Goal: Complete application form: Complete application form

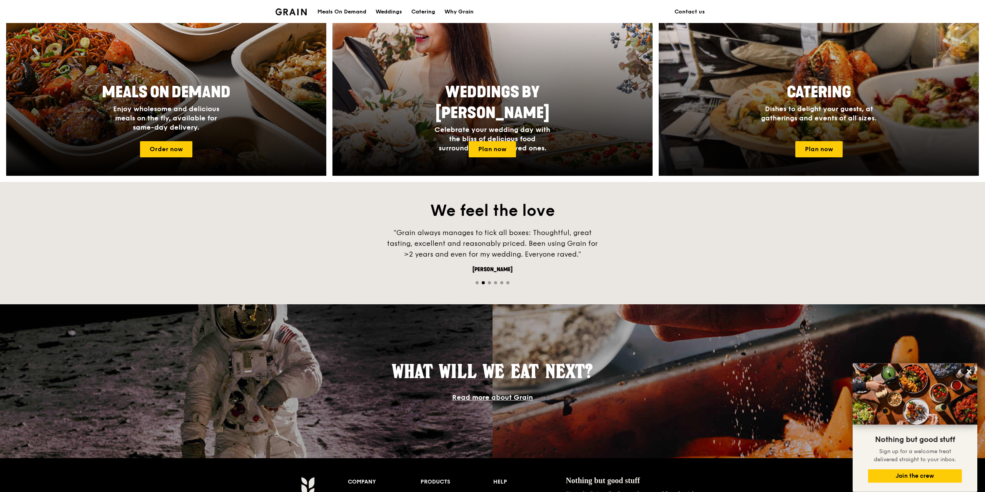
scroll to position [275, 0]
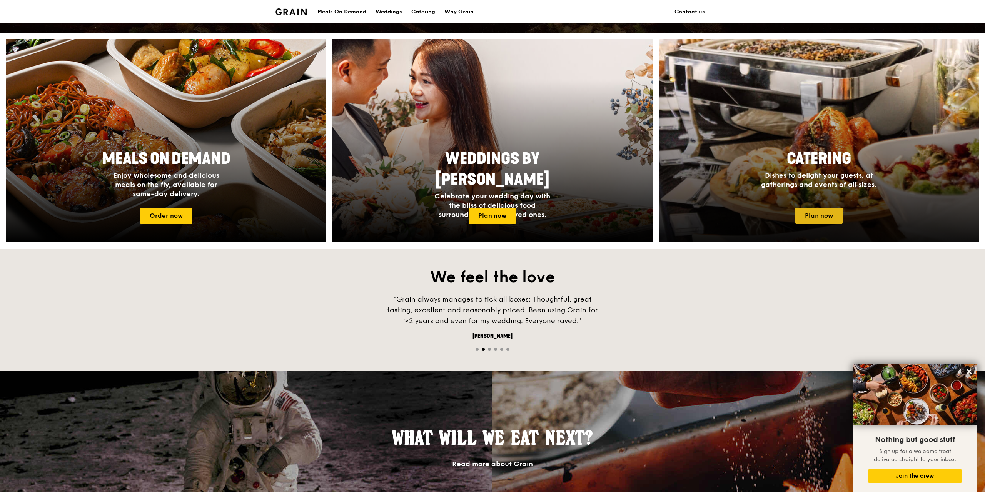
click at [824, 208] on link "Plan now" at bounding box center [818, 216] width 47 height 16
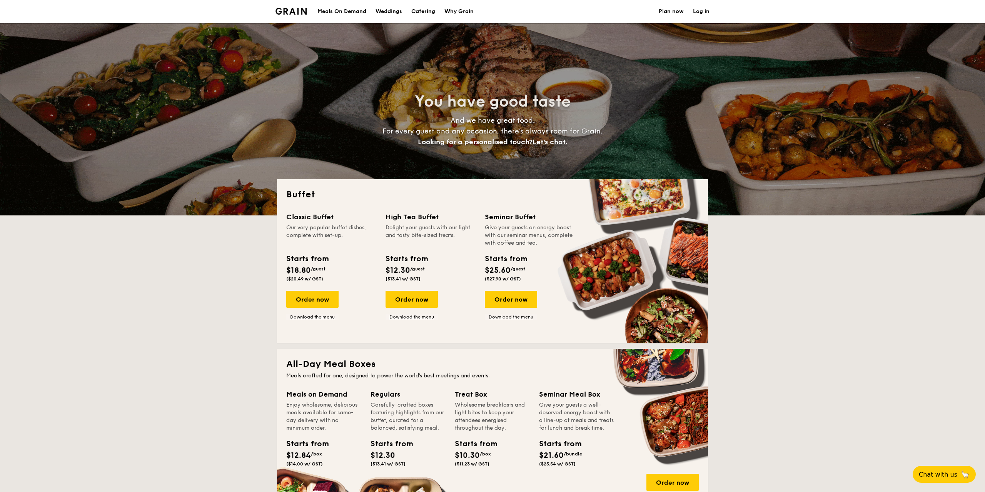
select select
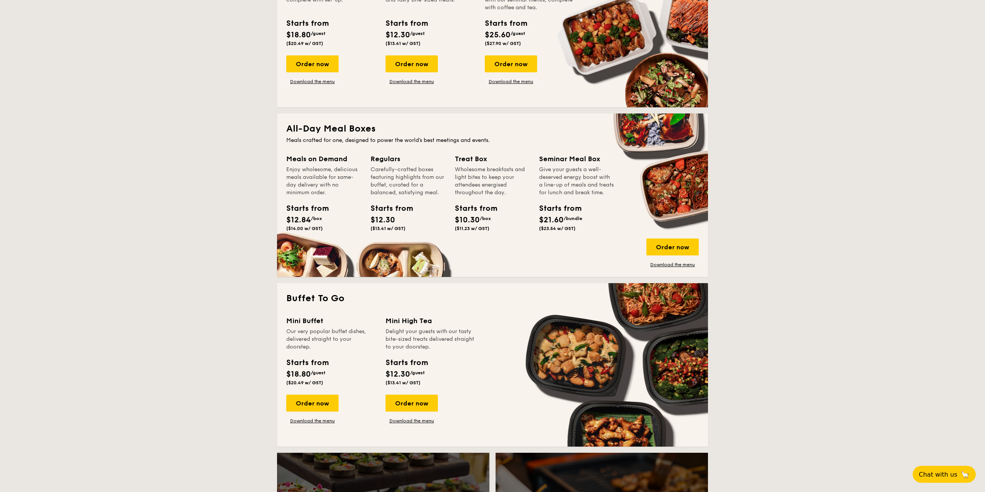
scroll to position [78, 0]
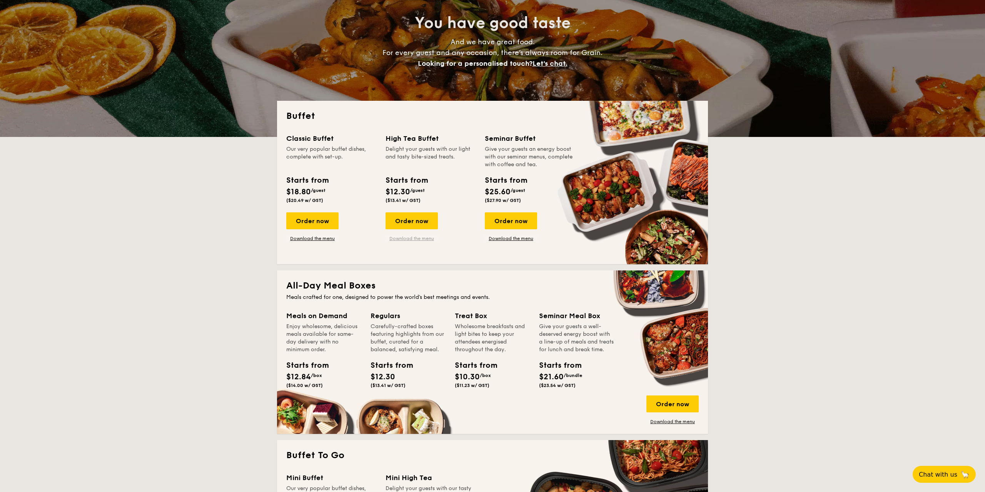
click at [407, 239] on link "Download the menu" at bounding box center [411, 238] width 52 height 6
click at [417, 219] on div "Order now" at bounding box center [411, 220] width 52 height 17
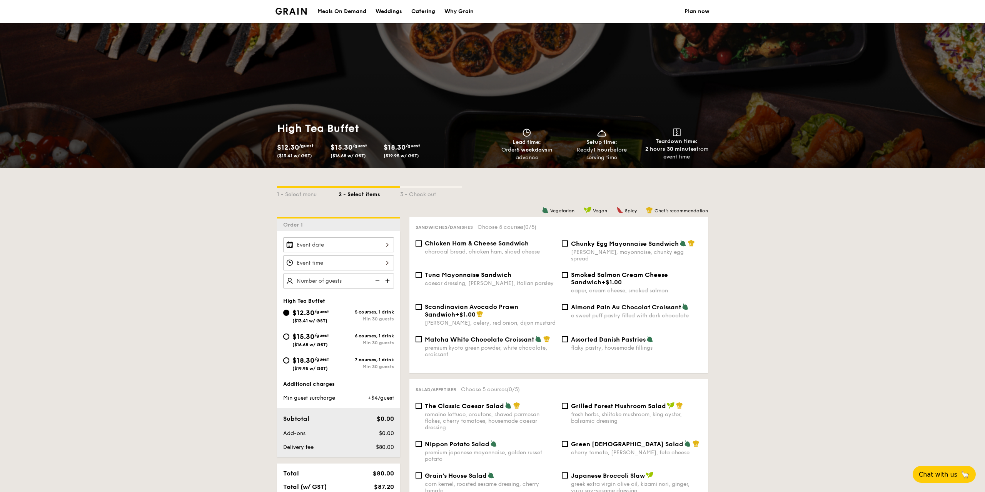
click at [340, 244] on input "$12.30 /guest ($13.41 w/ GST)" at bounding box center [338, 244] width 111 height 15
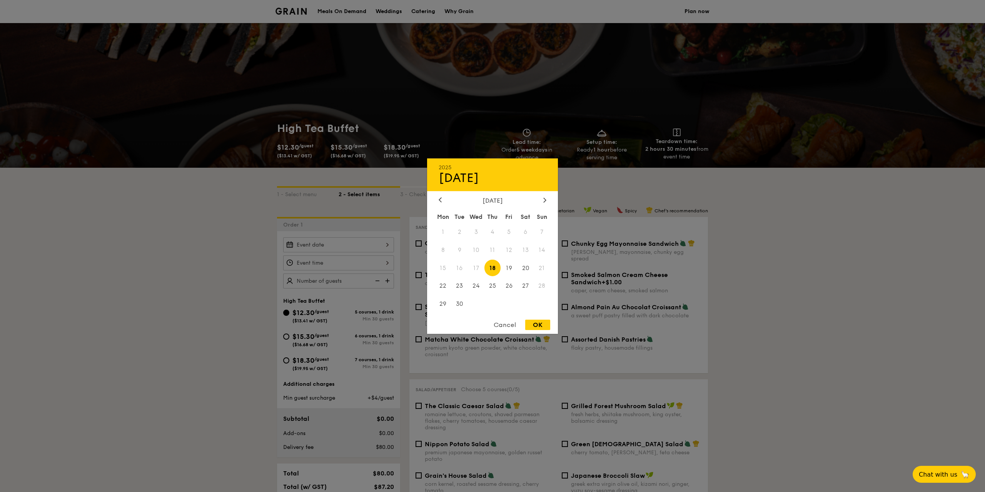
click at [491, 267] on span "18" at bounding box center [492, 268] width 17 height 17
click at [539, 327] on div "OK" at bounding box center [537, 325] width 25 height 10
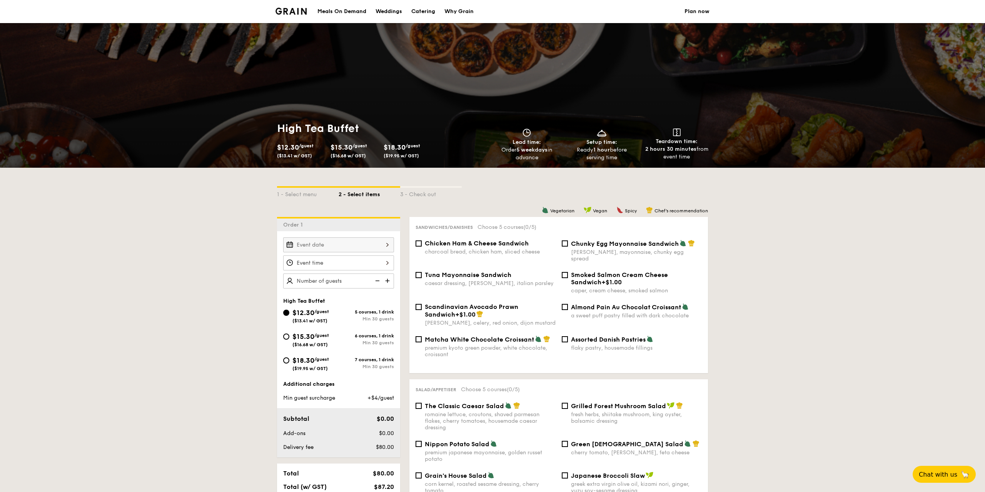
type input "[DATE]"
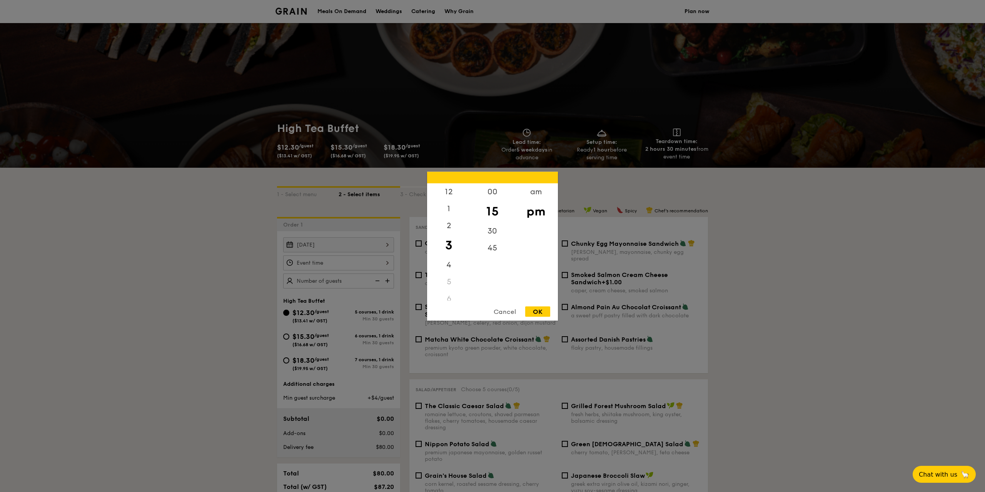
click at [352, 264] on input "$12.30 /guest ($13.41 w/ GST)" at bounding box center [338, 262] width 111 height 15
click at [450, 219] on div "6" at bounding box center [448, 216] width 43 height 17
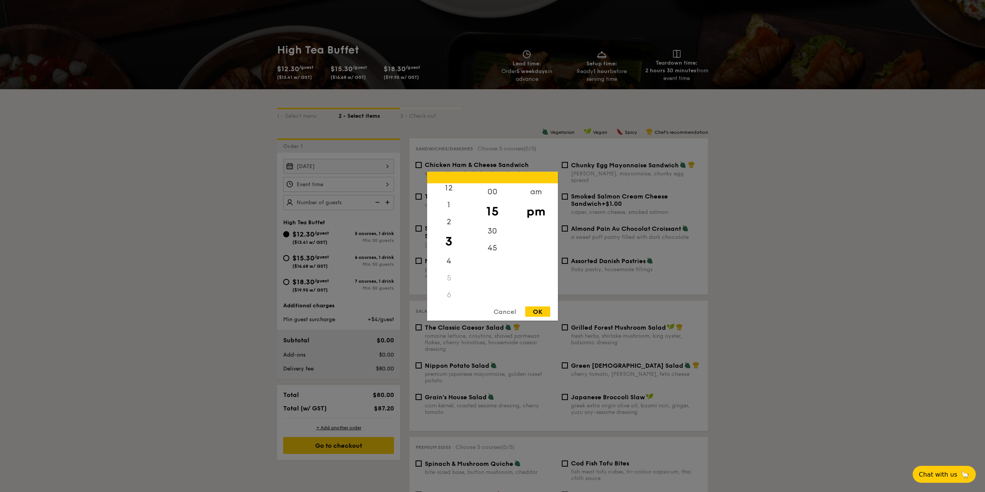
scroll to position [0, 0]
click at [448, 247] on div "3" at bounding box center [448, 245] width 43 height 22
click at [489, 252] on div "45" at bounding box center [492, 250] width 43 height 22
click at [208, 203] on div at bounding box center [492, 246] width 985 height 492
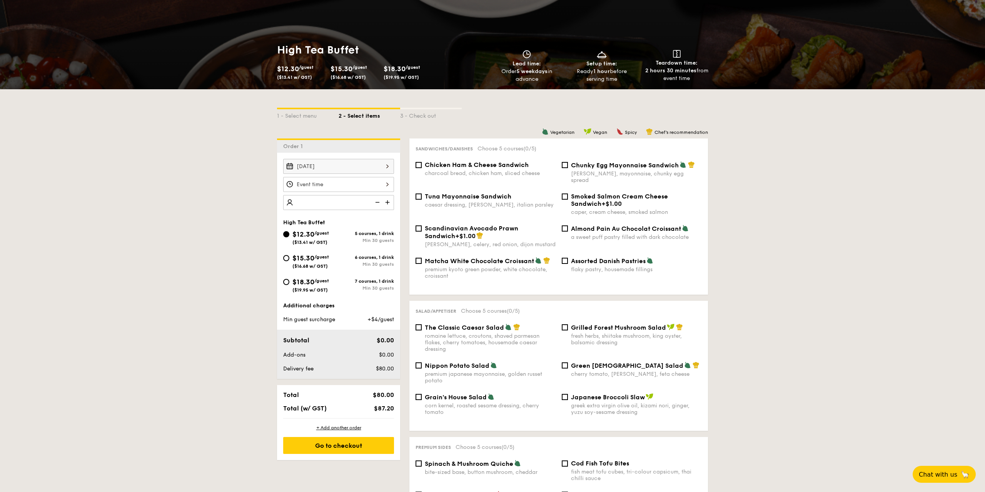
click at [337, 204] on div at bounding box center [338, 202] width 111 height 15
click at [332, 186] on input "$12.30 /guest ($13.41 w/ GST)" at bounding box center [338, 184] width 111 height 15
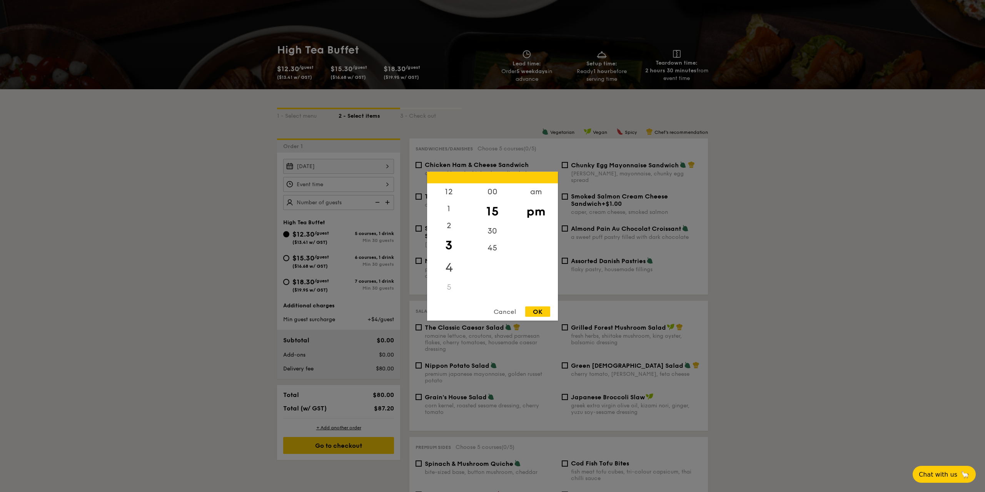
click at [449, 260] on div "4" at bounding box center [448, 267] width 43 height 22
click at [452, 273] on div "10" at bounding box center [448, 275] width 43 height 17
click at [452, 242] on div "8" at bounding box center [448, 241] width 43 height 17
click at [246, 301] on div at bounding box center [492, 246] width 985 height 492
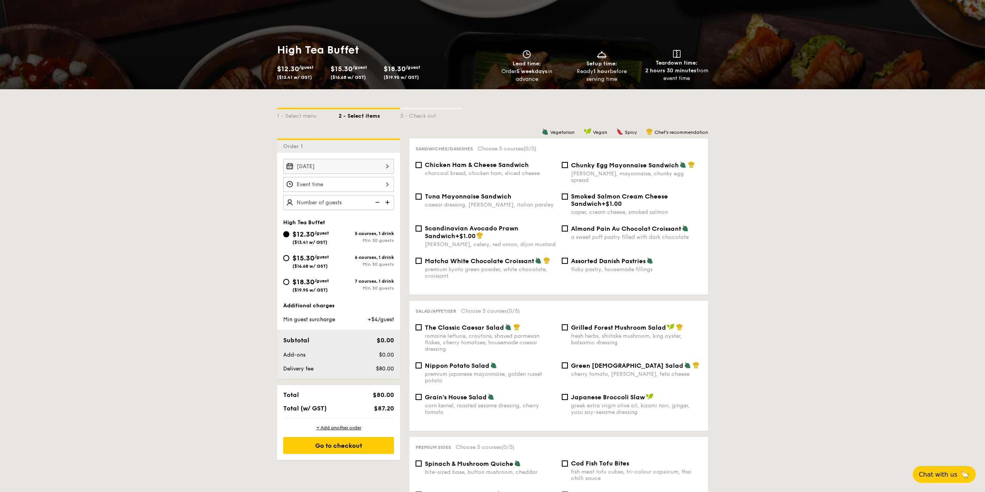
scroll to position [0, 0]
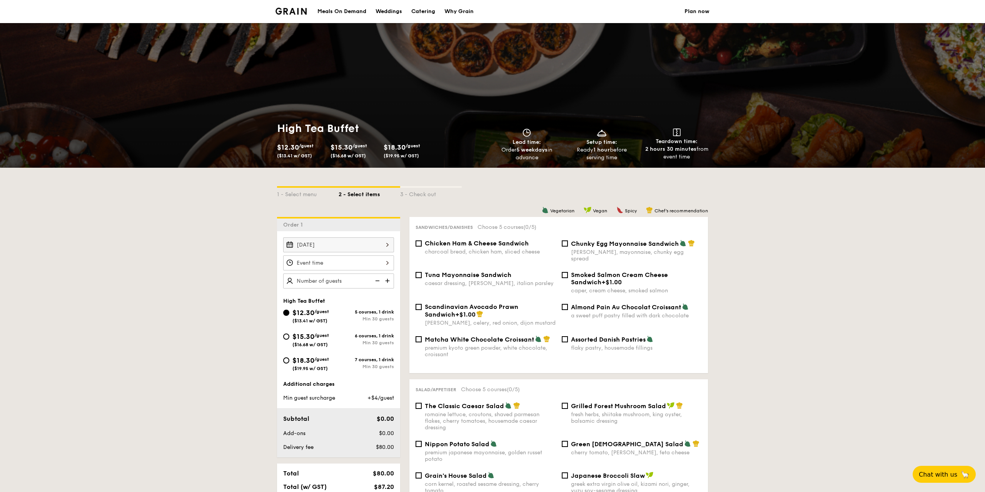
click at [704, 12] on link "Plan now" at bounding box center [696, 11] width 25 height 23
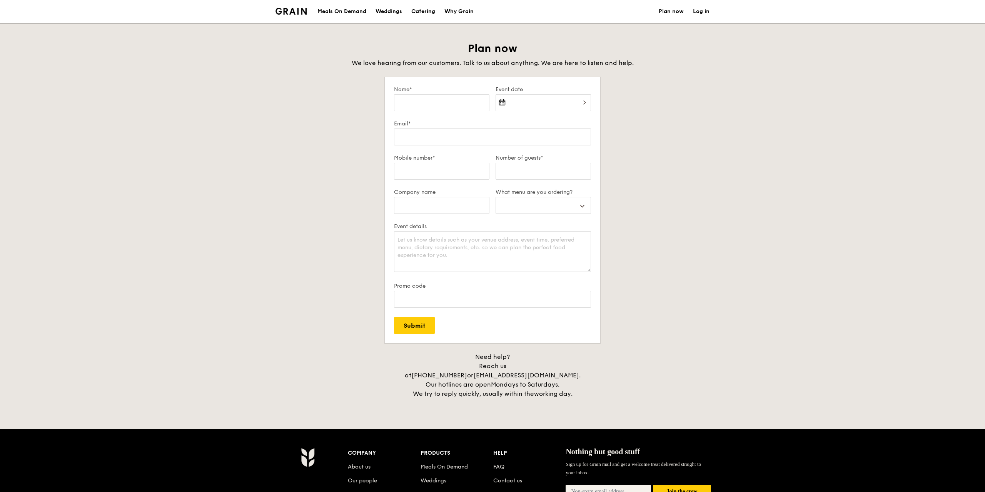
select select
click at [431, 99] on input "Name*" at bounding box center [441, 102] width 95 height 17
type input "S"
select select
type input "Sn"
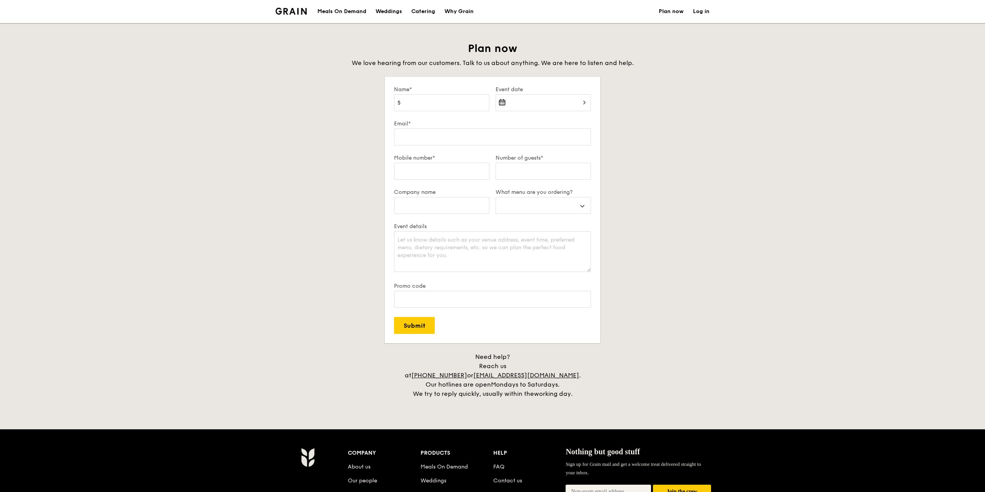
select select
type input "Sne"
select select
type input "[PERSON_NAME]"
select select
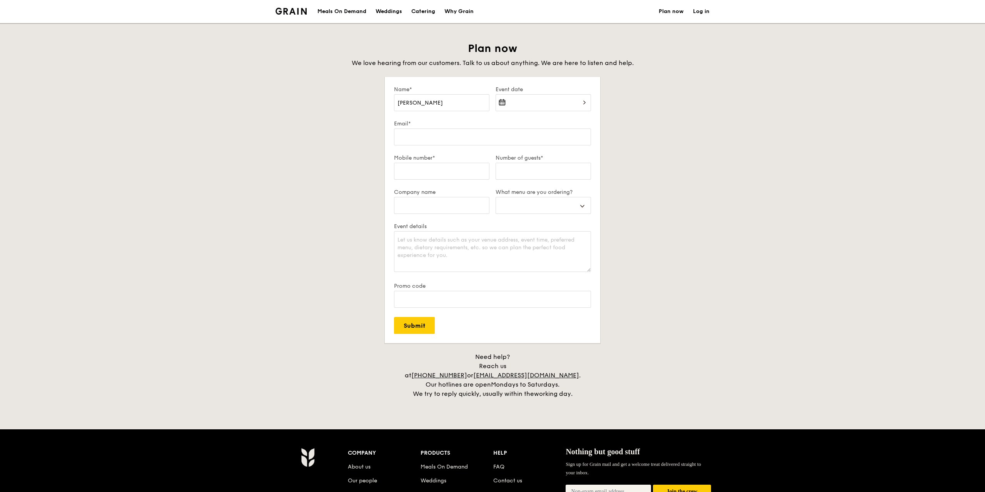
type input "Sneha"
select select
type input "Sneha"
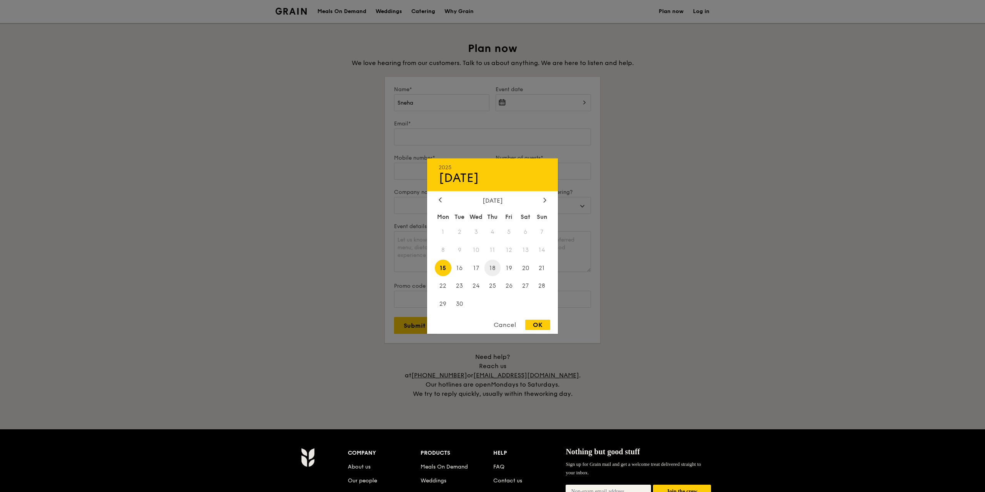
click at [494, 265] on span "18" at bounding box center [492, 268] width 17 height 17
click at [517, 102] on div at bounding box center [492, 246] width 985 height 492
click at [519, 106] on input "Event date" at bounding box center [543, 102] width 95 height 17
click at [493, 266] on span "18" at bounding box center [492, 268] width 17 height 17
click at [529, 324] on div "OK" at bounding box center [537, 325] width 25 height 10
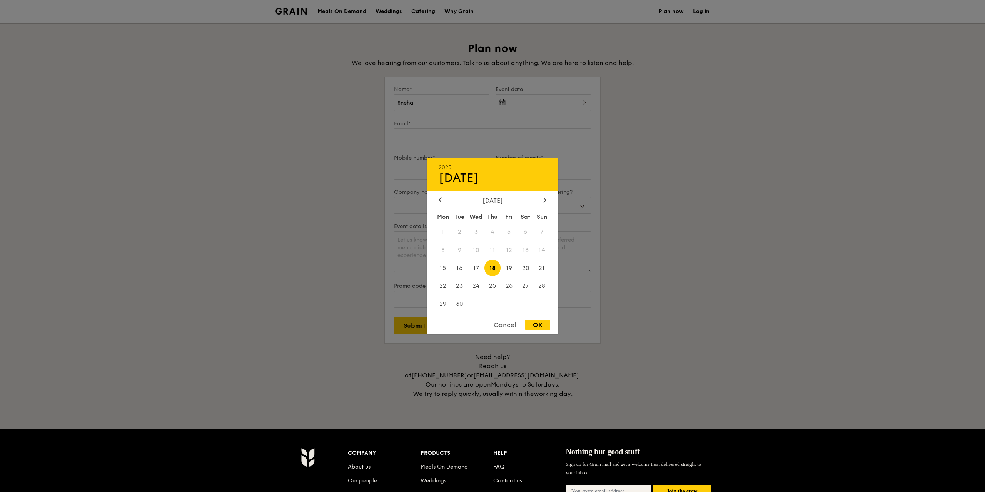
type input "[DATE]"
select select
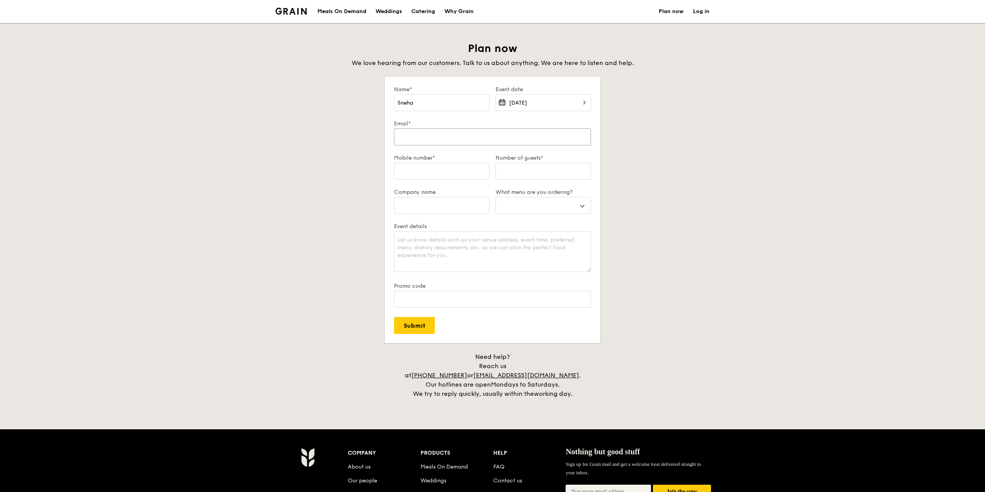
click at [406, 134] on input "Email*" at bounding box center [492, 136] width 197 height 17
type input "c"
select select
type input "ch"
select select
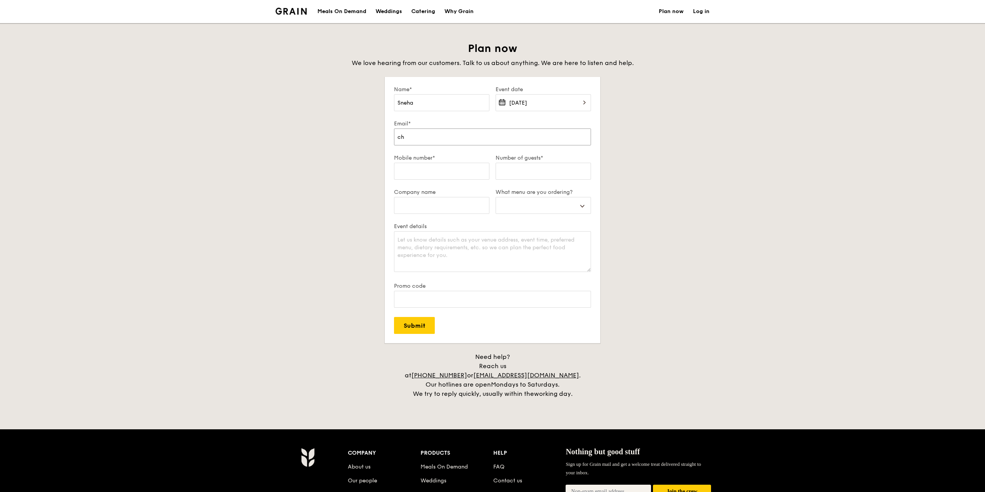
type input "chu"
select select
type input "chug"
select select
type input "chuga"
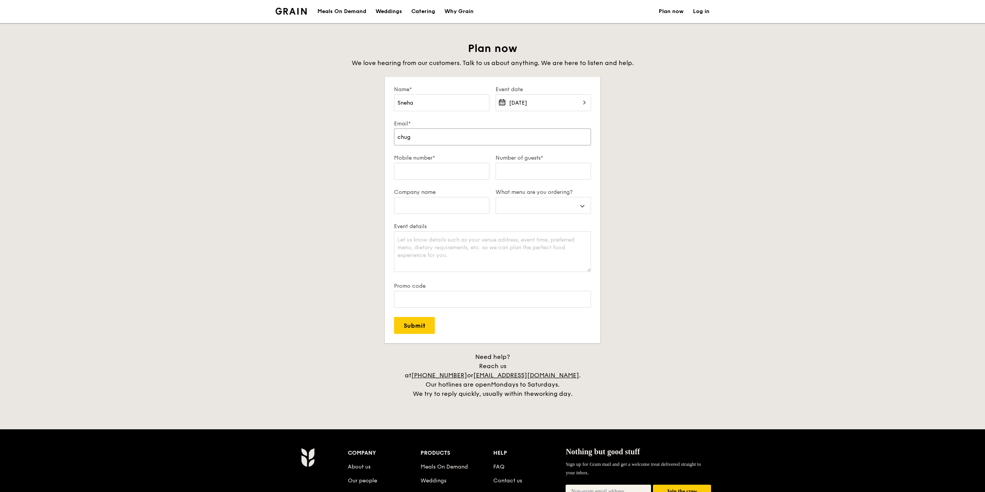
select select
type input "[PERSON_NAME]"
select select
type input "[PERSON_NAME]"
select select
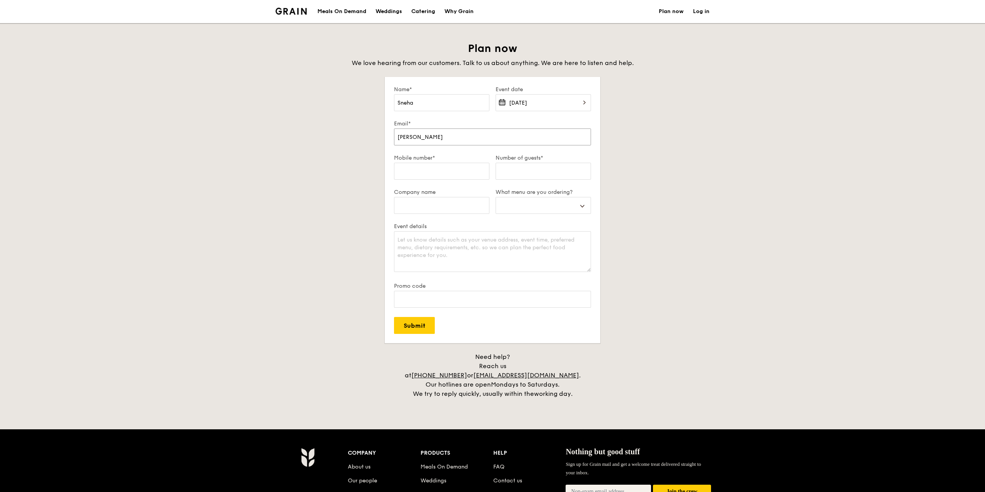
type input "chuganis"
select select
type input "chuganis"
click at [394, 317] on input "Submit" at bounding box center [414, 325] width 41 height 17
click at [442, 172] on input "Mobile number*" at bounding box center [441, 171] width 95 height 17
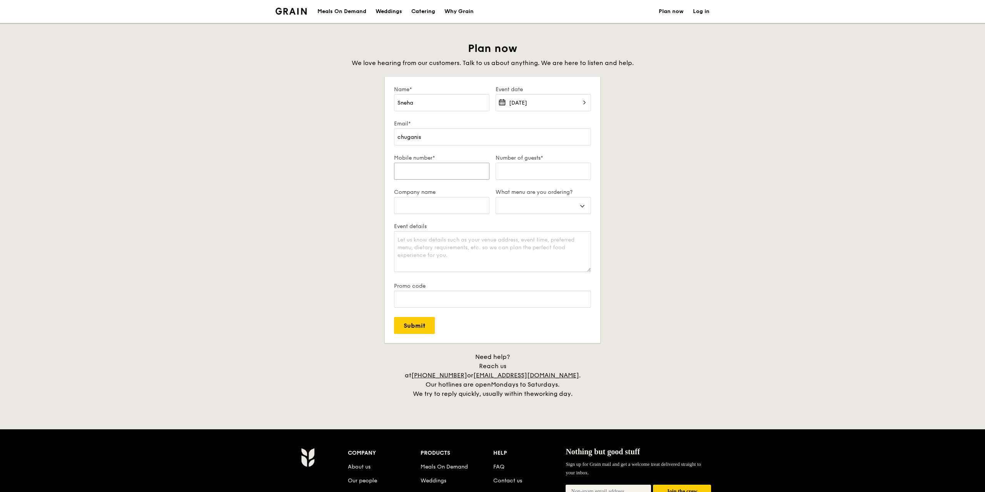
type input "8"
select select
type input "88"
select select
type input "889"
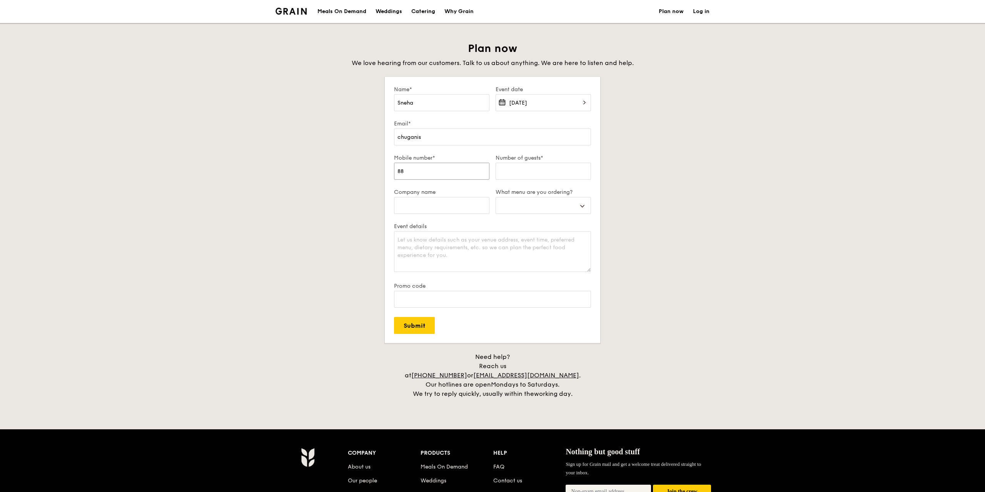
select select
type input "8891"
select select
type input "88914"
select select
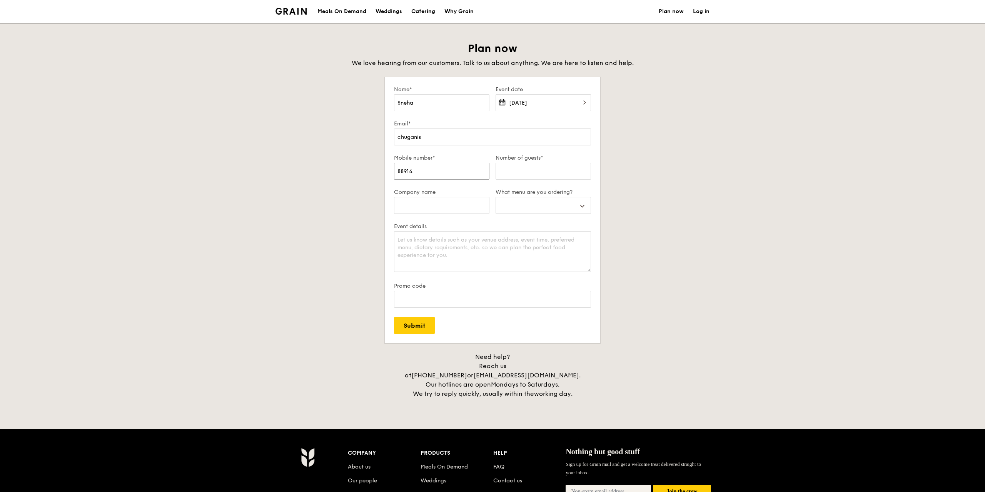
type input "889145"
select select
type input "8891457"
select select
type input "88914576"
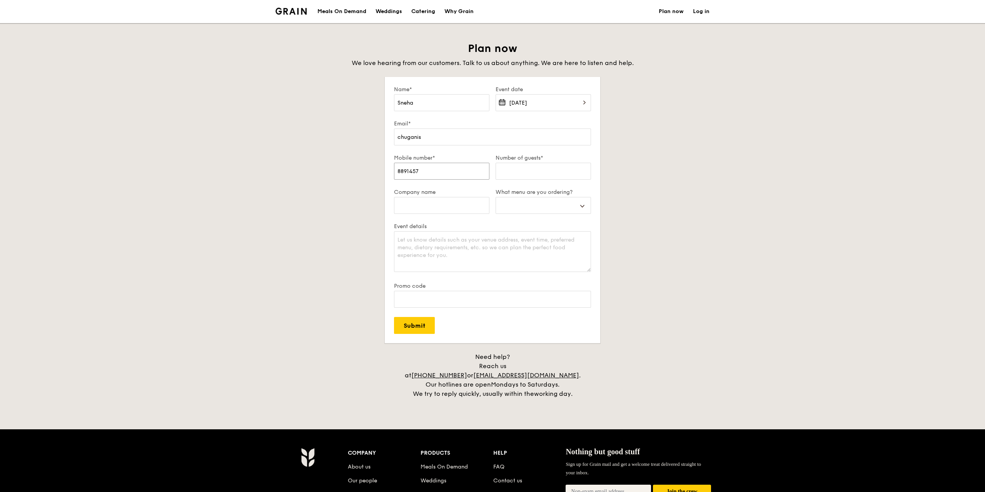
select select
type input "88914576"
click at [501, 170] on input "Number of guests*" at bounding box center [543, 171] width 95 height 17
type input "4"
select select
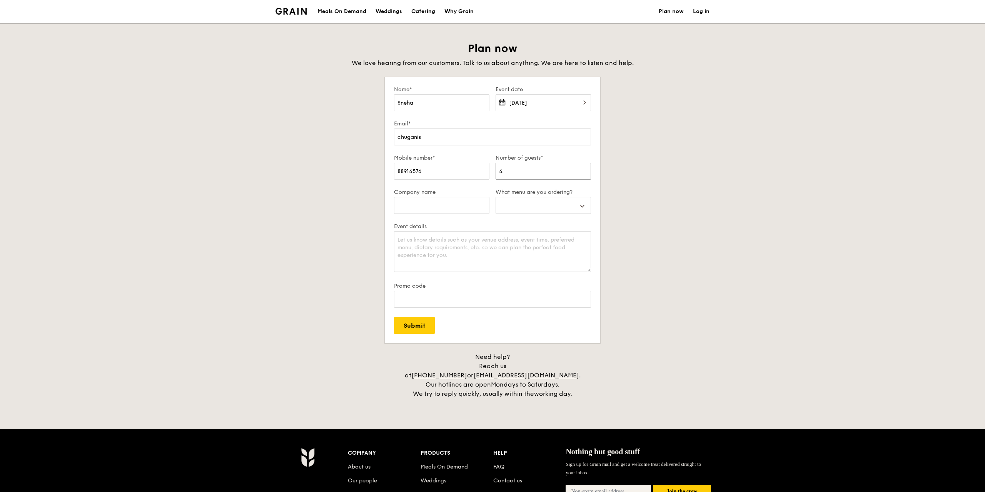
type input "40"
select select
type input "40"
click at [456, 201] on input "Company name" at bounding box center [441, 205] width 95 height 17
type input "A"
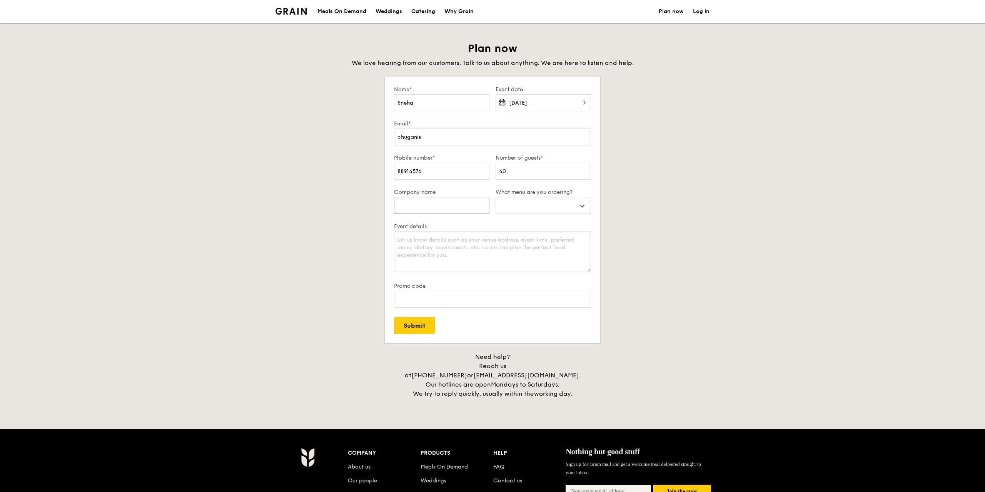
select select
type input "Am"
select select
type input "Ama"
select select
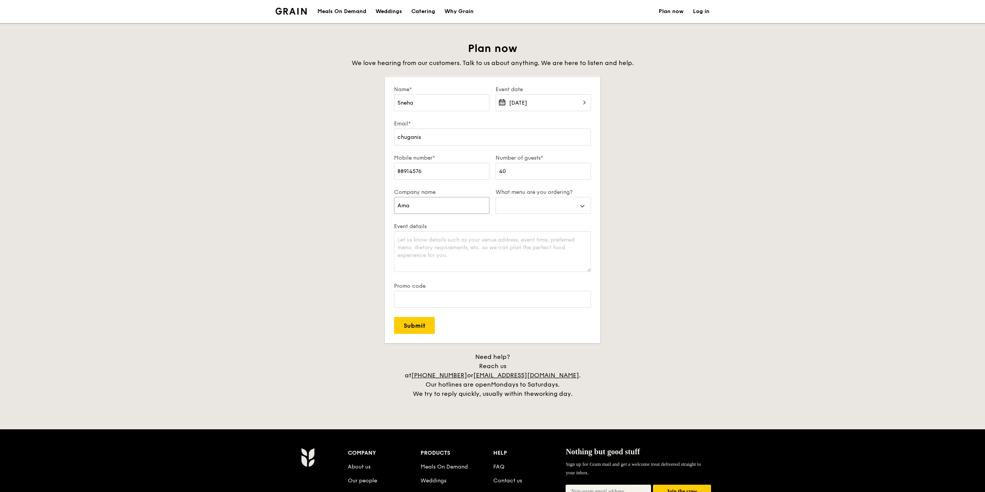
type input "Amaz"
select select
type input "Amazo"
select select
type input "Amazon"
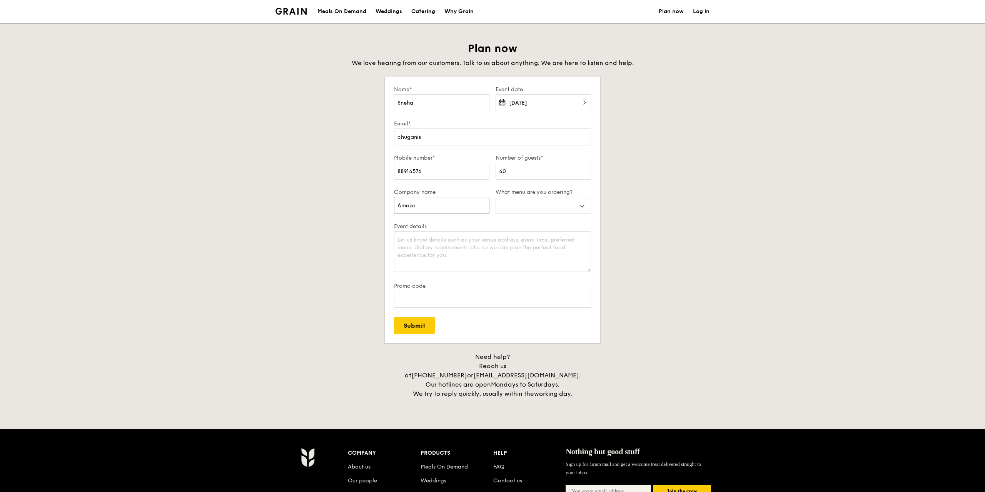
select select
type input "Amazon"
click at [496, 197] on select "Buffet Mini Buffet High Tea Canapés Meal Boxes Wedding" at bounding box center [543, 205] width 95 height 17
select select "highTea"
click option "High Tea" at bounding box center [0, 0] width 0 height 0
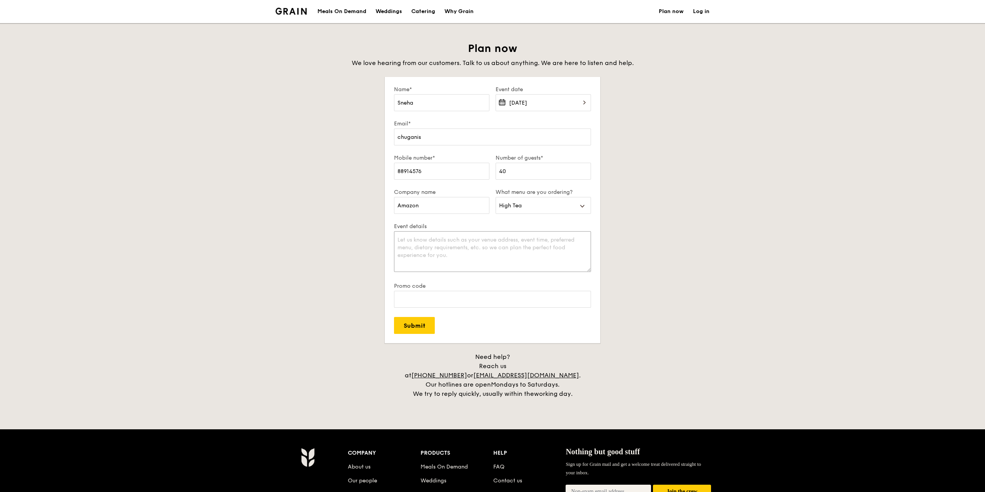
click at [456, 244] on textarea "Event details" at bounding box center [492, 251] width 197 height 41
type textarea "Event is from 6pm-8:30pm but i would like to order a high tea menu."
click at [422, 321] on input "Submit" at bounding box center [414, 325] width 41 height 17
type input "[EMAIL_ADDRESS][DOMAIN_NAME]"
click at [409, 326] on input "Submit" at bounding box center [414, 325] width 41 height 17
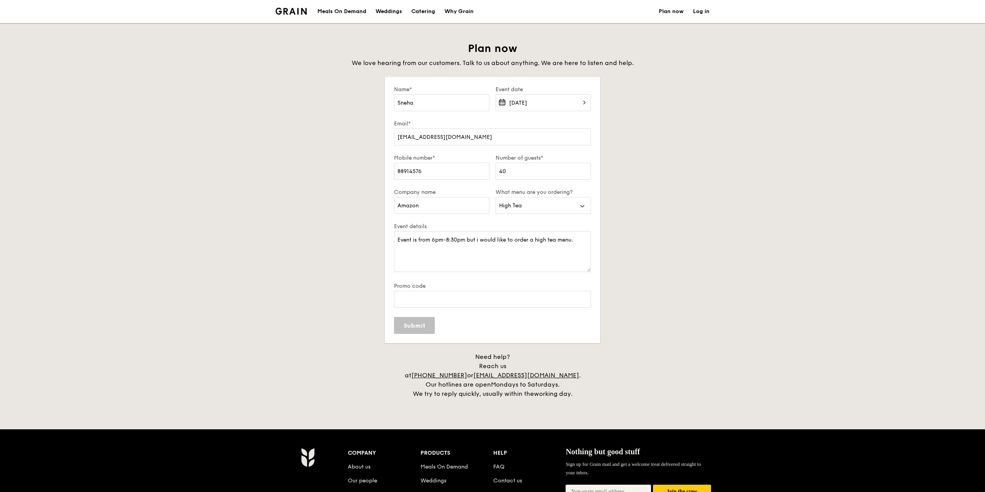
select select
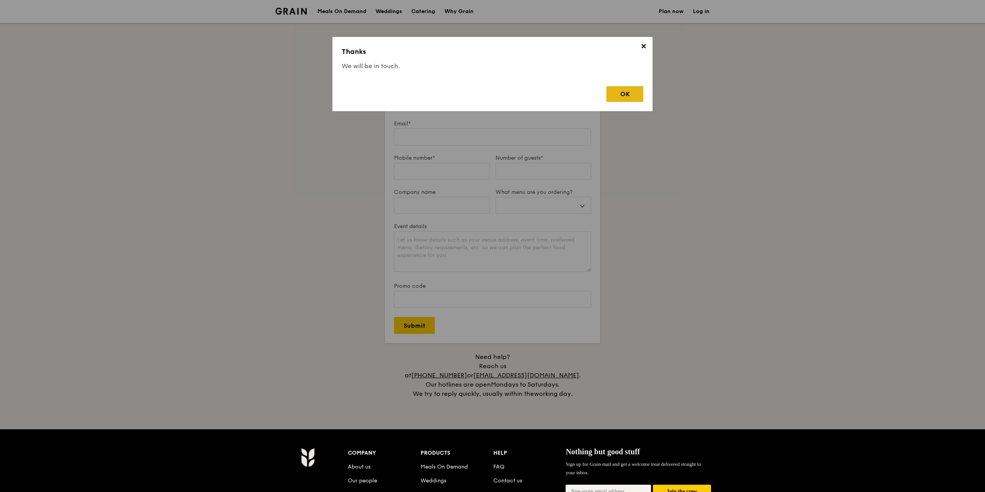
click at [622, 96] on div "OK" at bounding box center [624, 94] width 37 height 16
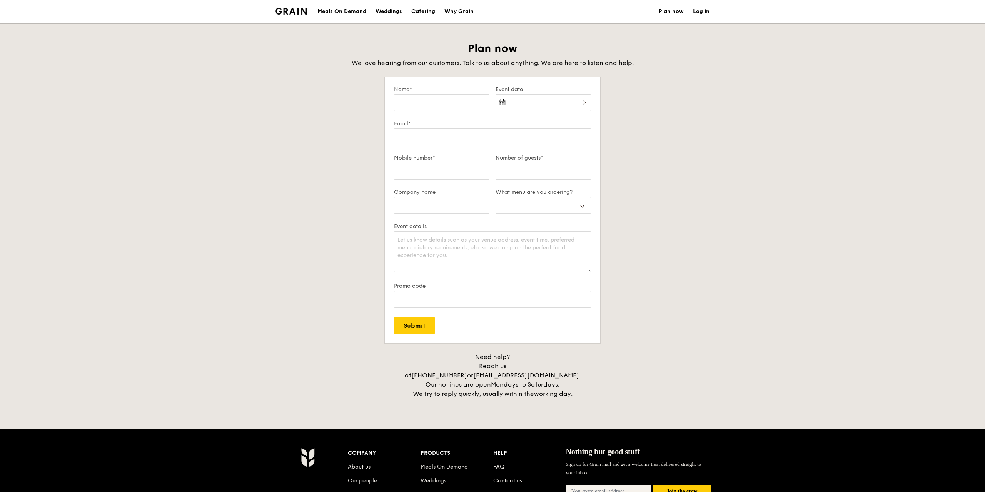
click at [430, 13] on div "Catering" at bounding box center [423, 11] width 24 height 23
select select
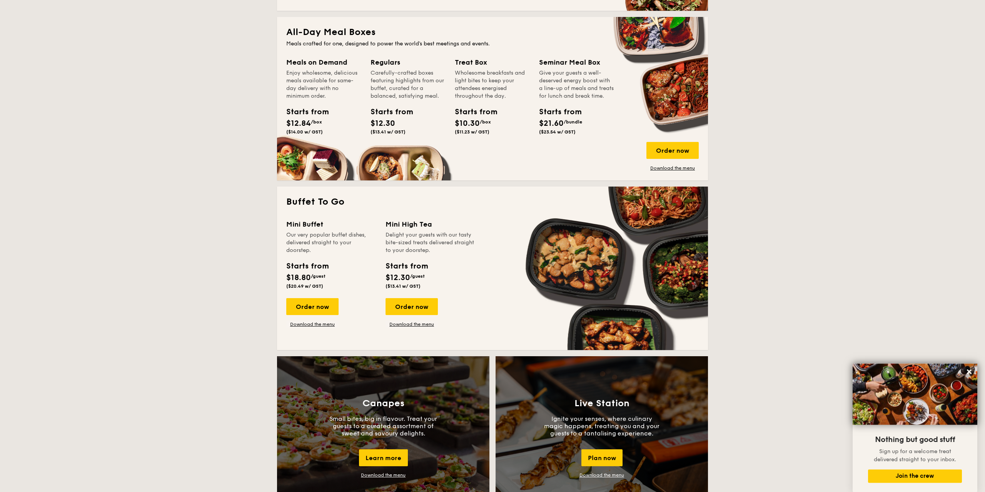
scroll to position [392, 0]
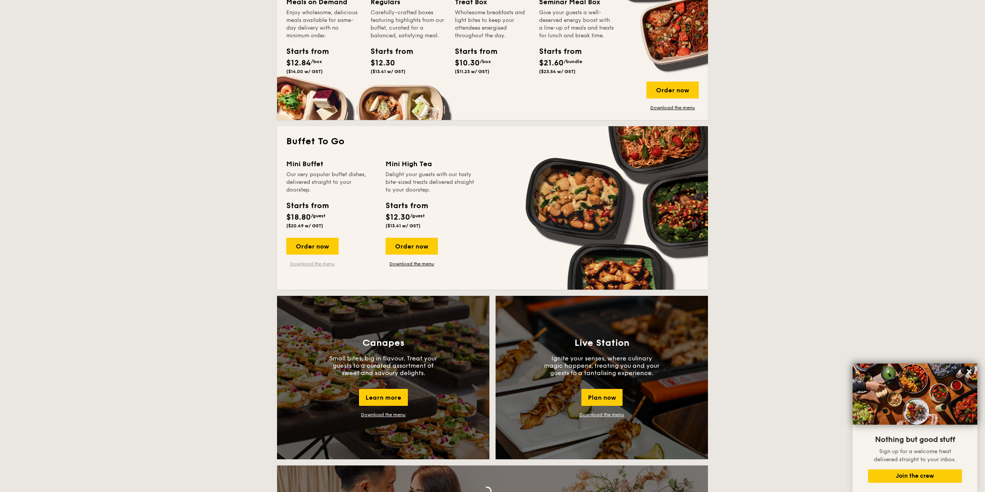
click at [320, 262] on link "Download the menu" at bounding box center [312, 264] width 52 height 6
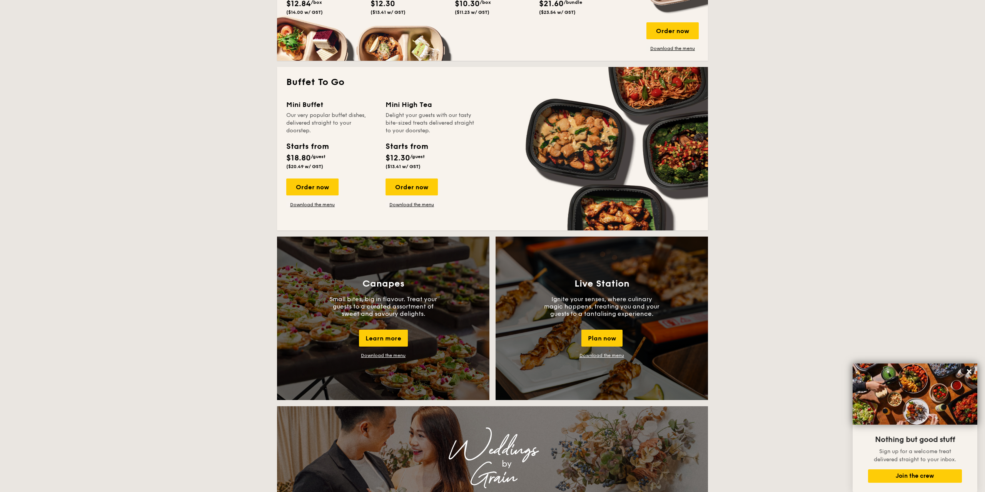
scroll to position [432, 0]
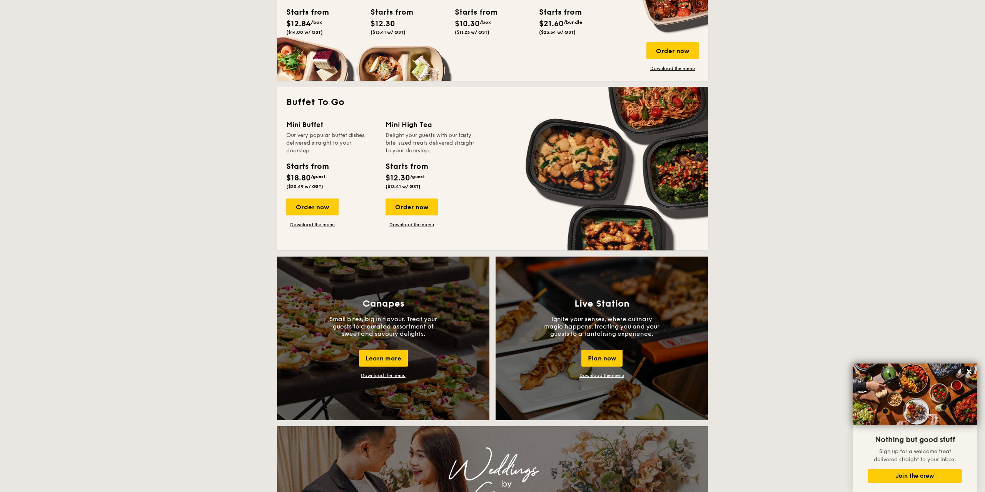
click at [378, 374] on link "Download the menu" at bounding box center [383, 375] width 45 height 5
